Goal: Book appointment/travel/reservation

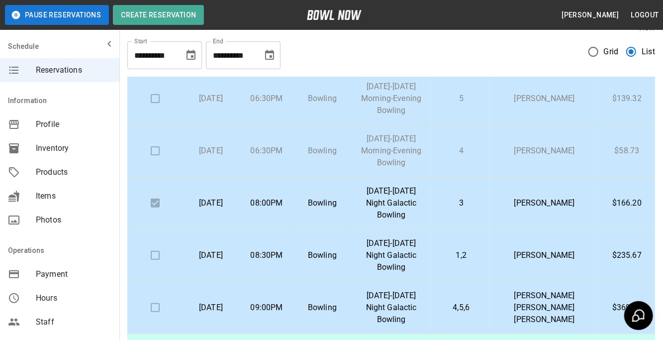
scroll to position [149, 0]
click at [533, 267] on td "[PERSON_NAME]" at bounding box center [544, 255] width 109 height 52
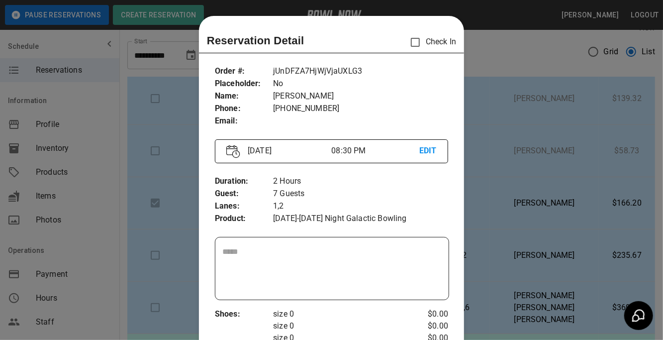
scroll to position [15, 0]
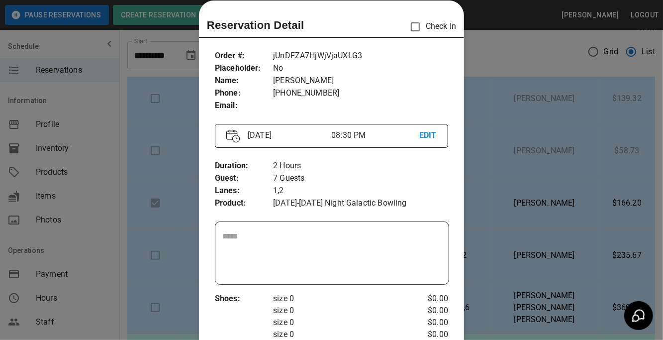
click at [493, 136] on div at bounding box center [331, 170] width 663 height 340
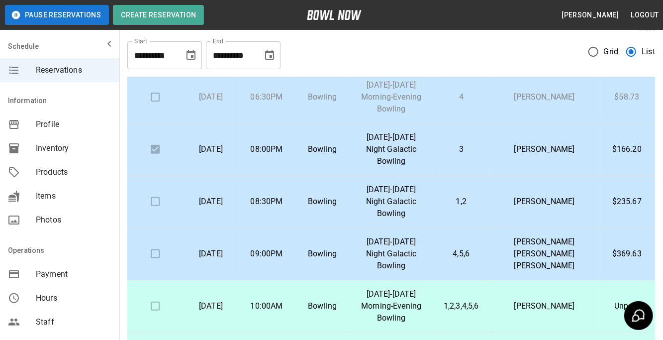
scroll to position [204, 0]
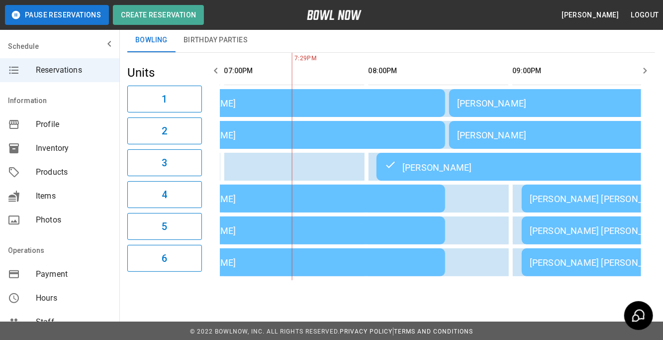
scroll to position [66, 0]
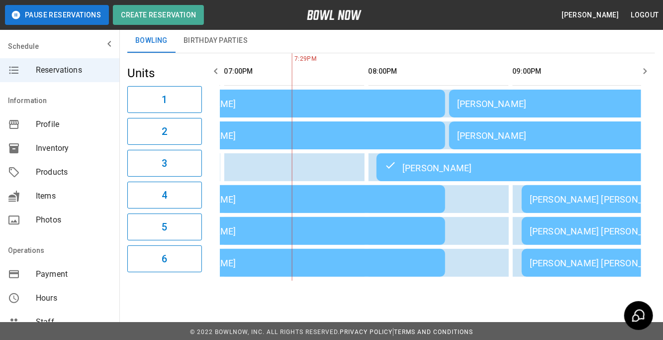
click at [640, 76] on icon "button" at bounding box center [645, 71] width 12 height 12
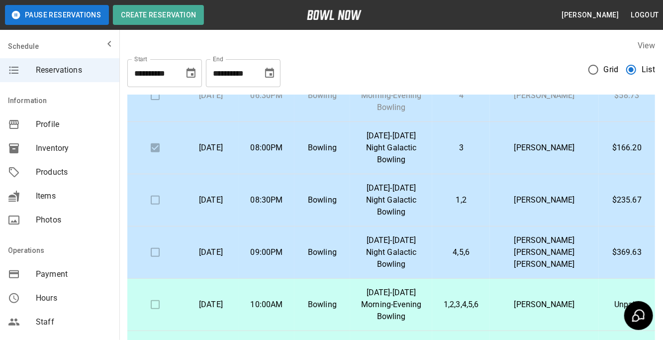
scroll to position [220, 0]
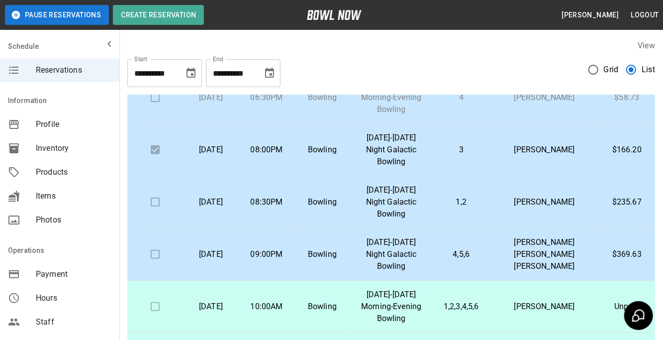
click at [409, 263] on p "[DATE]-[DATE] Night Galactic Bowling" at bounding box center [391, 254] width 66 height 36
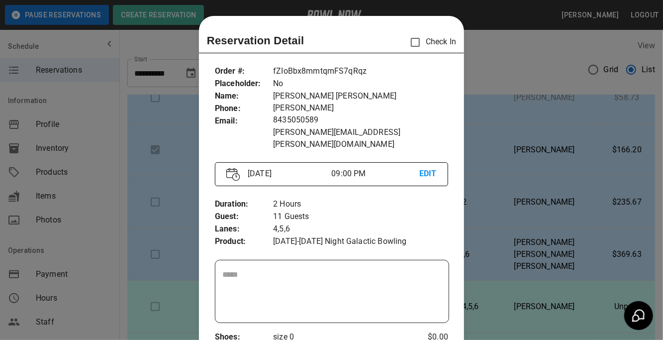
scroll to position [15, 0]
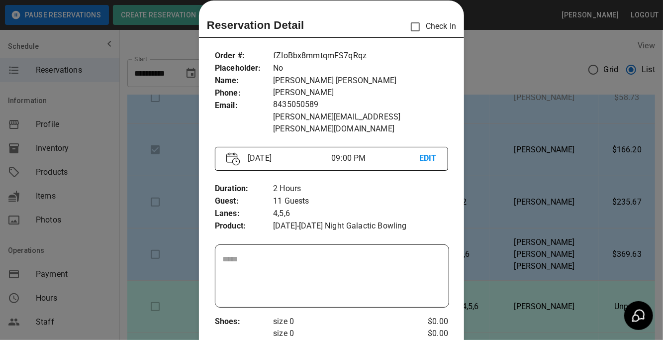
click at [586, 111] on div at bounding box center [331, 170] width 663 height 340
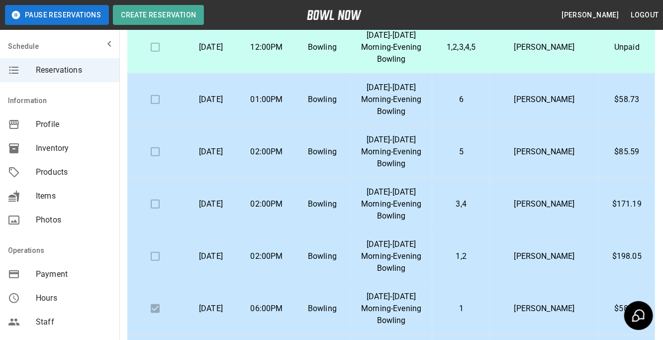
scroll to position [425, 0]
click at [1, 58] on div "Operations" at bounding box center [59, 46] width 119 height 24
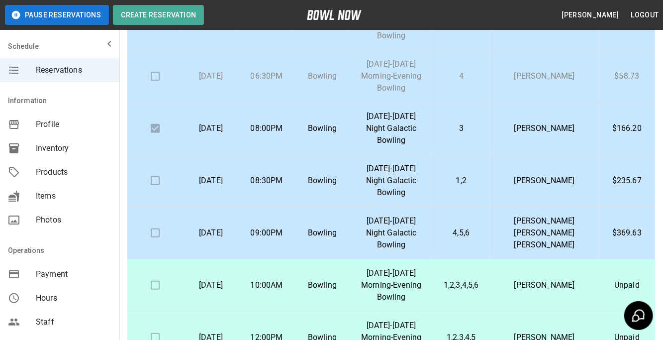
scroll to position [138, 0]
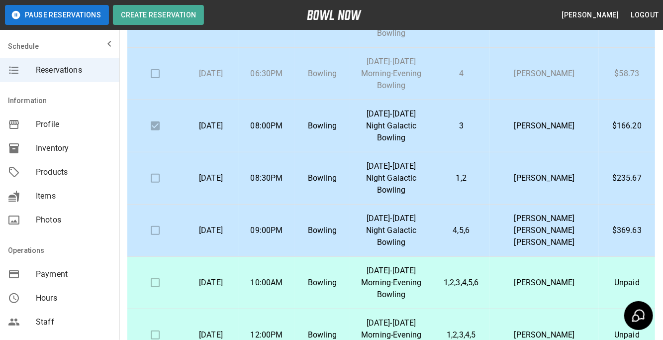
click at [321, 154] on td "Bowling" at bounding box center [322, 178] width 56 height 52
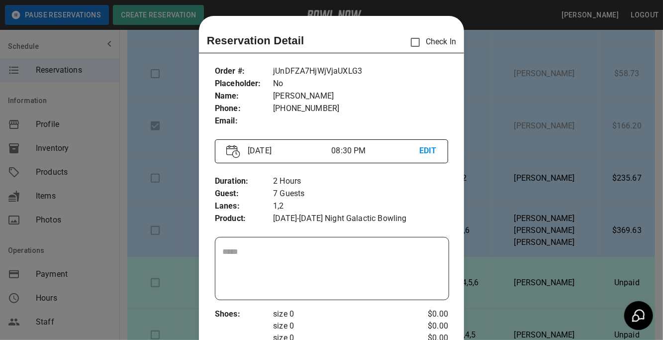
scroll to position [15, 0]
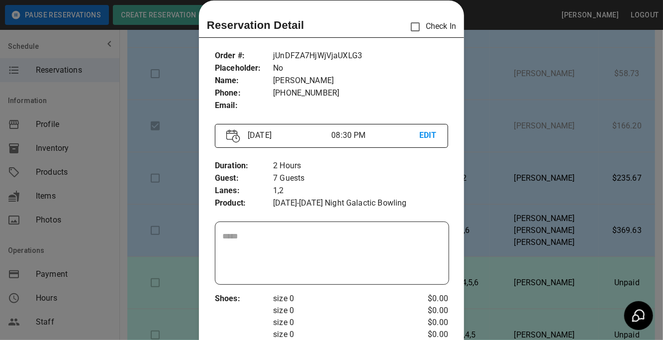
click at [494, 200] on div at bounding box center [331, 170] width 663 height 340
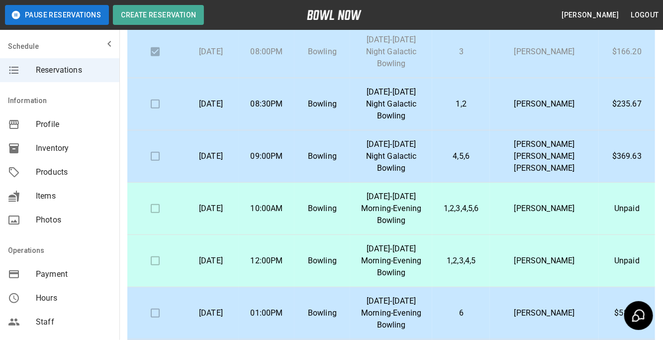
scroll to position [250, 0]
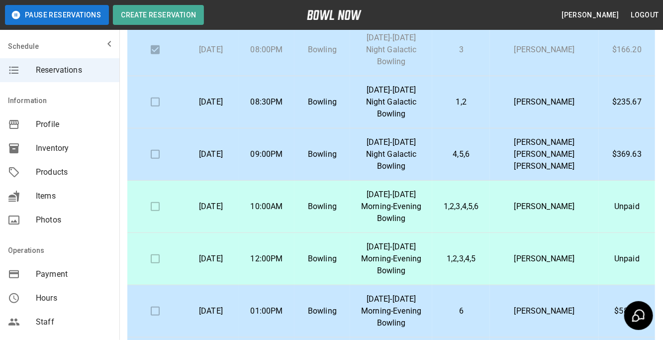
click at [339, 103] on p "Bowling" at bounding box center [322, 102] width 40 height 12
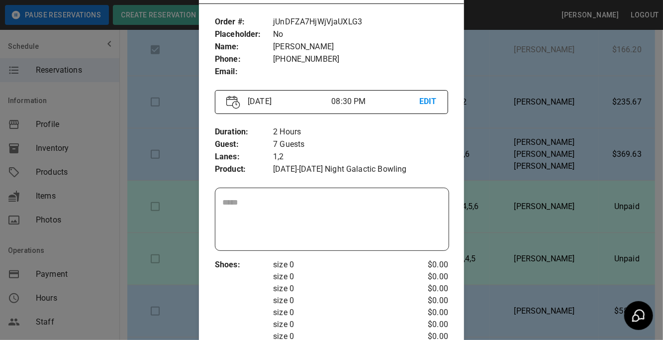
scroll to position [48, 0]
click at [363, 148] on p "7 Guests" at bounding box center [360, 145] width 175 height 12
click at [501, 153] on div at bounding box center [331, 170] width 663 height 340
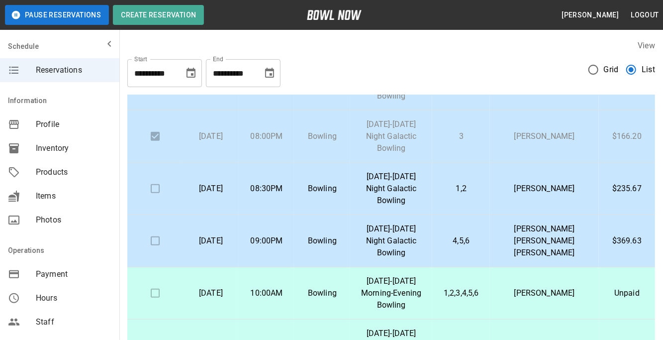
scroll to position [233, 0]
click at [149, 183] on td at bounding box center [155, 190] width 56 height 52
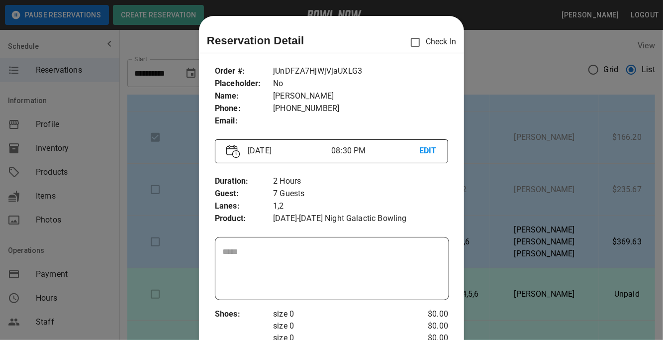
scroll to position [15, 0]
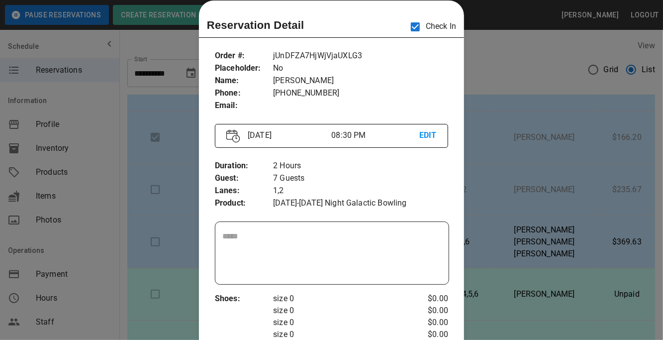
click at [537, 55] on div at bounding box center [331, 170] width 663 height 340
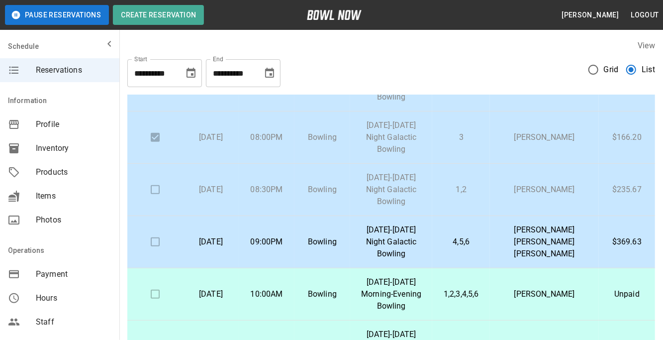
click at [155, 247] on td at bounding box center [155, 242] width 56 height 52
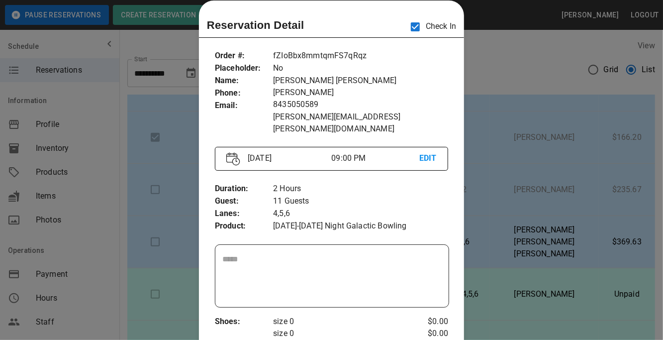
click at [516, 133] on div at bounding box center [331, 170] width 663 height 340
